Goal: Navigation & Orientation: Find specific page/section

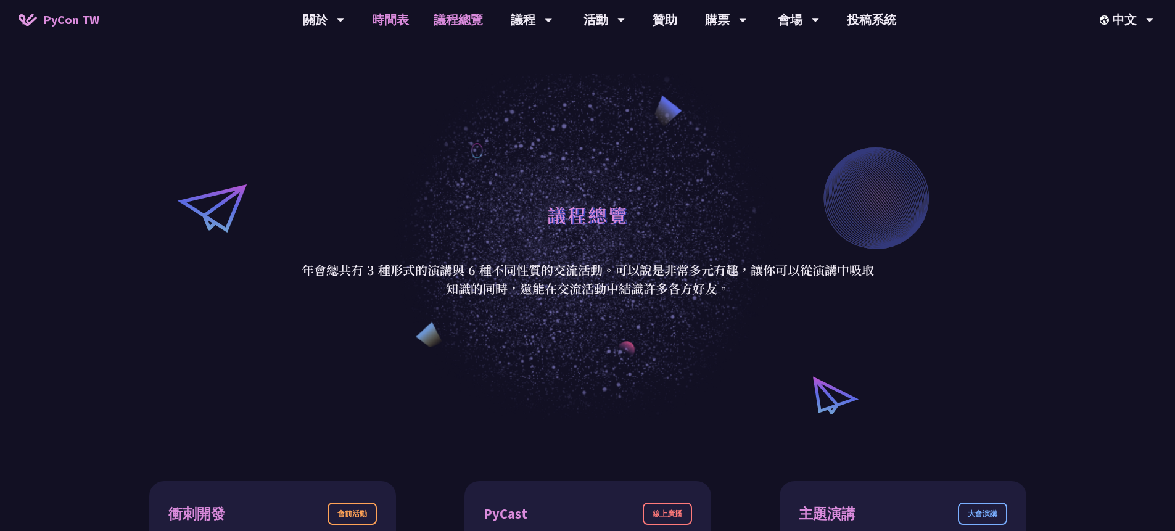
click at [392, 22] on link "時間表" at bounding box center [391, 19] width 62 height 39
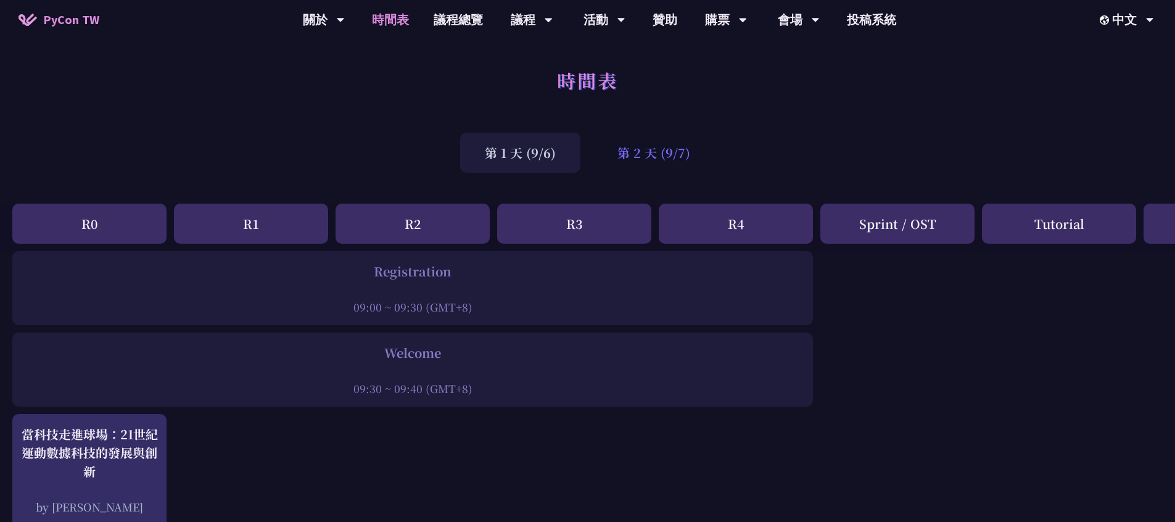
click at [684, 168] on div "第 2 天 (9/7)" at bounding box center [654, 153] width 122 height 40
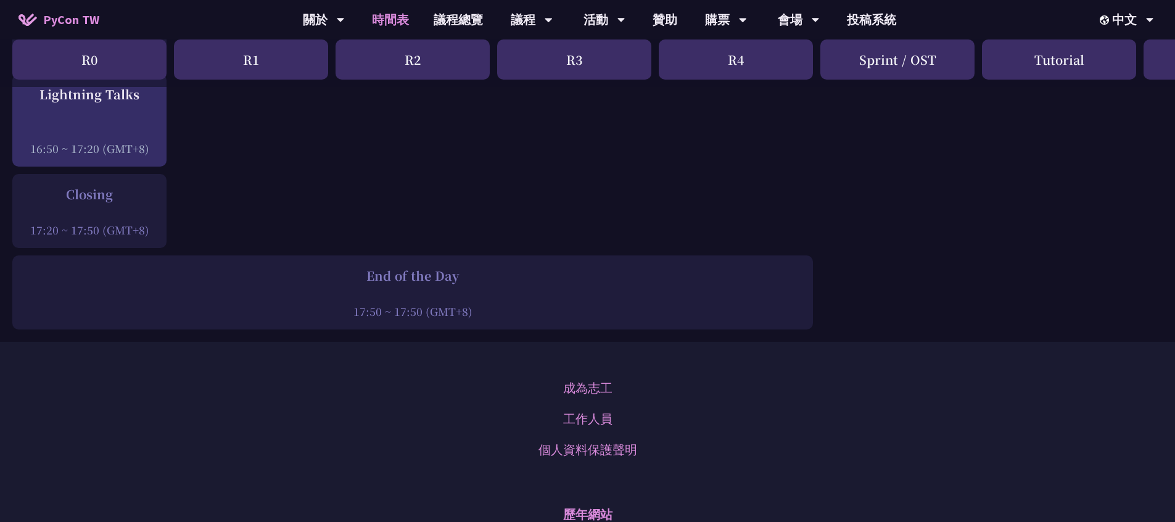
scroll to position [1699, 0]
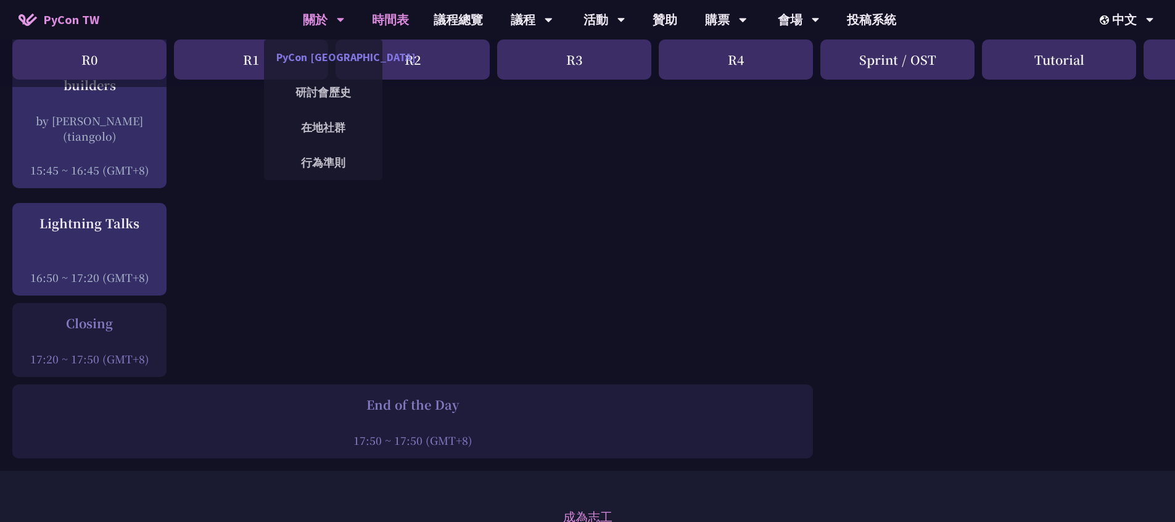
click at [331, 57] on link "PyCon [GEOGRAPHIC_DATA]" at bounding box center [323, 57] width 118 height 29
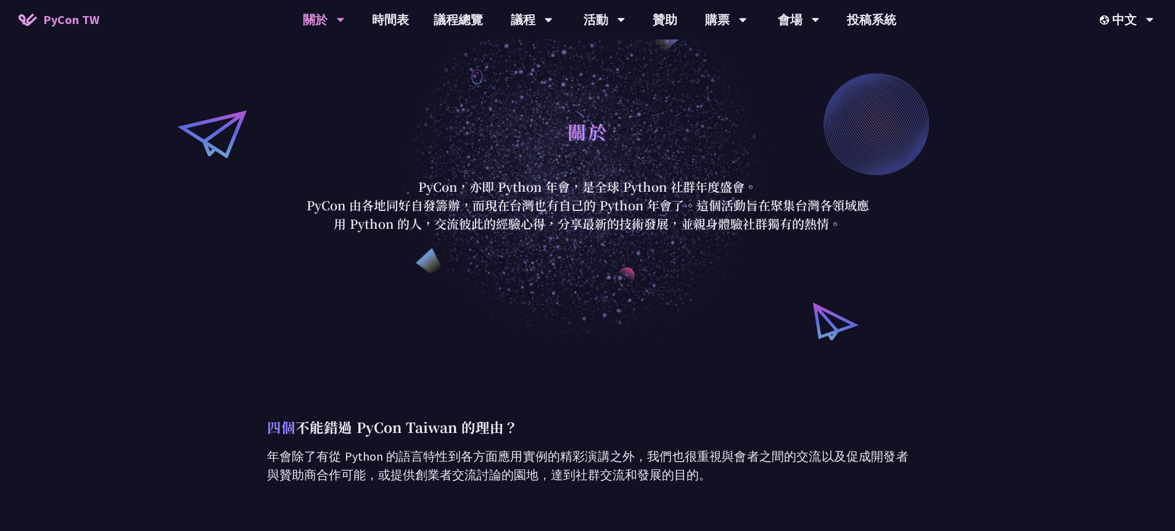
click at [70, 17] on span "PyCon TW" at bounding box center [71, 19] width 56 height 19
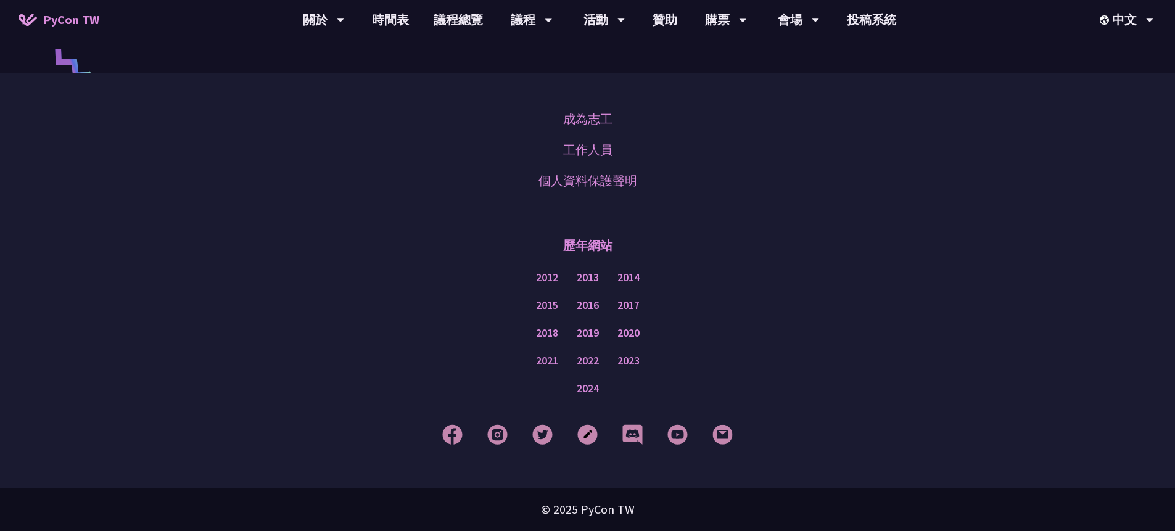
scroll to position [3093, 0]
click at [606, 159] on link "工作人員" at bounding box center [587, 150] width 49 height 19
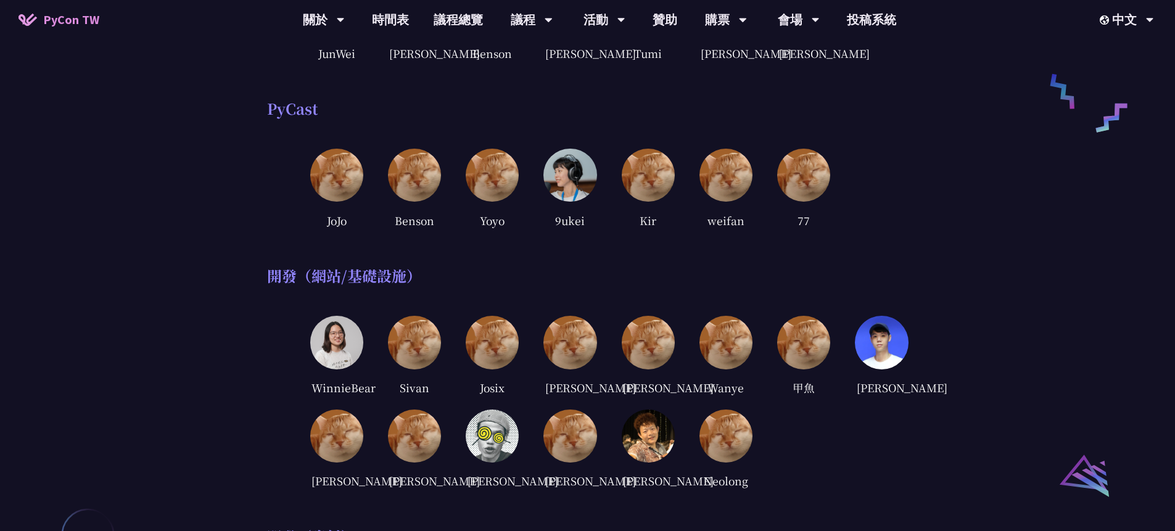
scroll to position [608, 0]
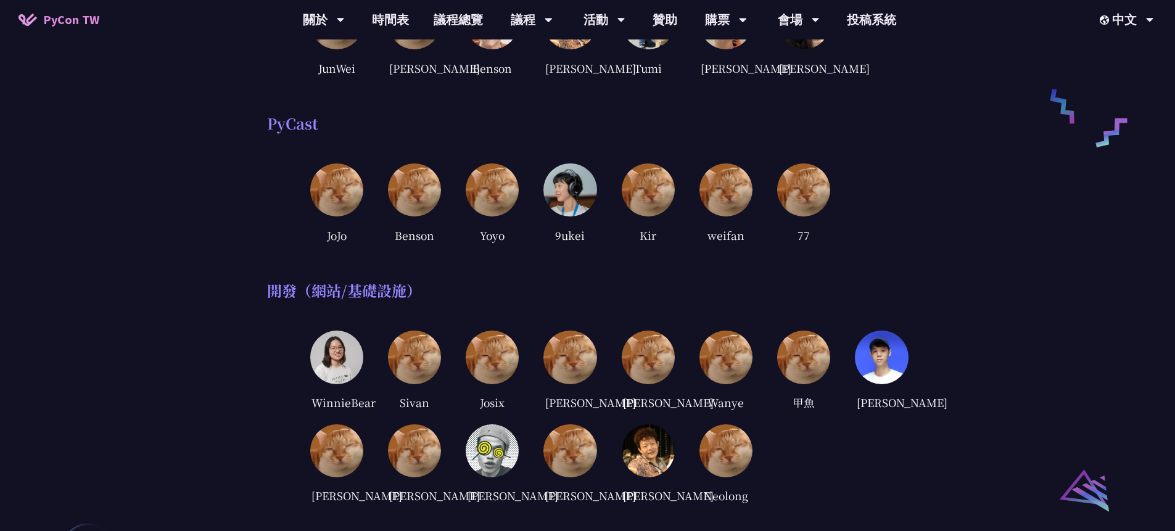
click at [333, 384] on img at bounding box center [336, 357] width 53 height 53
